Goal: Navigation & Orientation: Find specific page/section

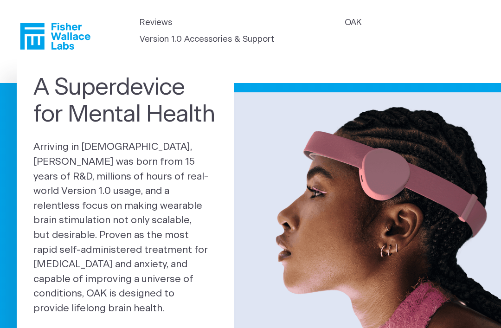
click at [345, 29] on link "OAK" at bounding box center [353, 23] width 17 height 13
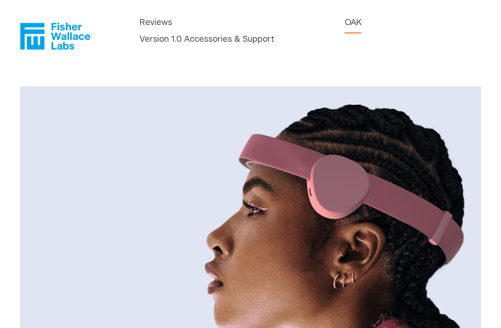
click at [275, 35] on link "Version 1.0 Accessories & Support" at bounding box center [207, 39] width 135 height 13
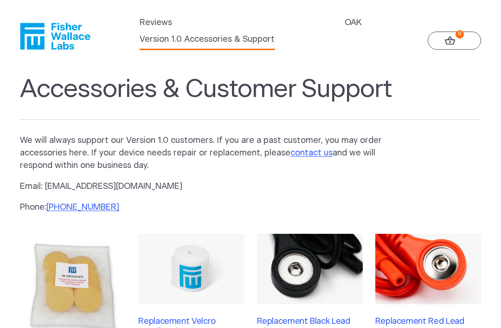
click at [154, 29] on link "Reviews" at bounding box center [156, 23] width 32 height 13
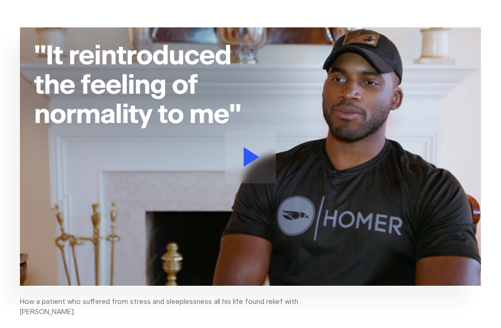
scroll to position [162, 0]
